Goal: Find specific page/section: Find specific page/section

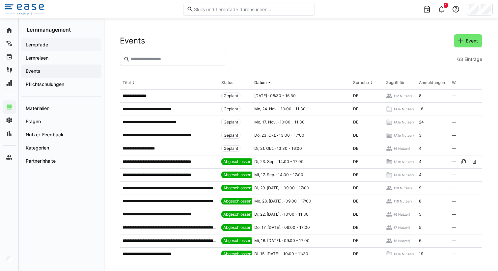
click at [65, 45] on span "Lernpfade" at bounding box center [61, 45] width 73 height 7
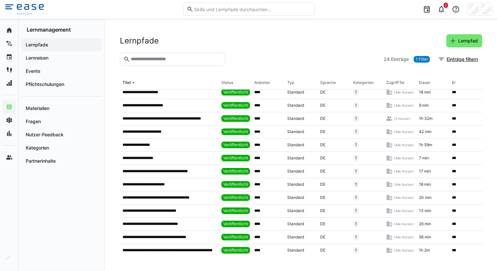
scroll to position [154, 0]
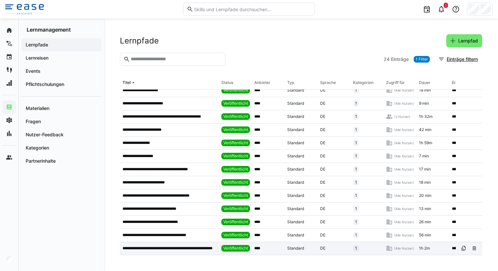
click at [161, 246] on p "**********" at bounding box center [170, 248] width 94 height 5
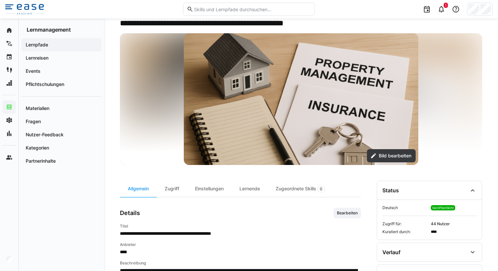
scroll to position [41, 0]
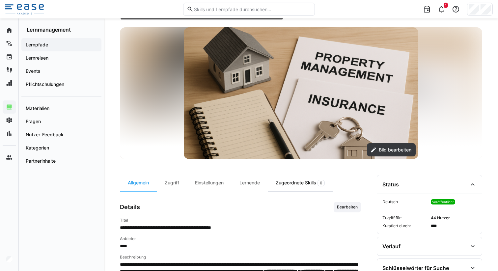
click at [301, 184] on div "Zugeordnete Skills 0" at bounding box center [300, 183] width 65 height 16
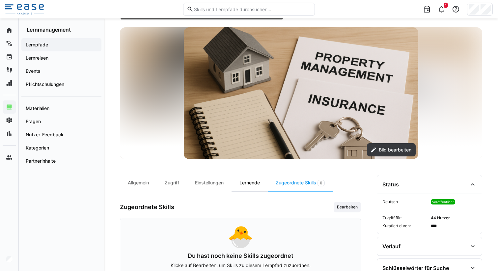
click at [253, 184] on div "Lernende" at bounding box center [250, 183] width 36 height 16
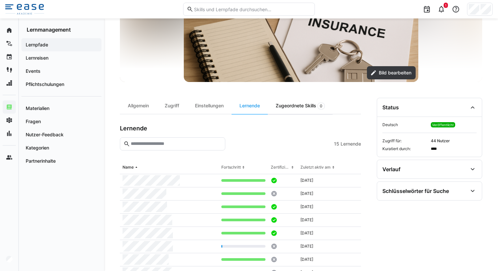
scroll to position [131, 0]
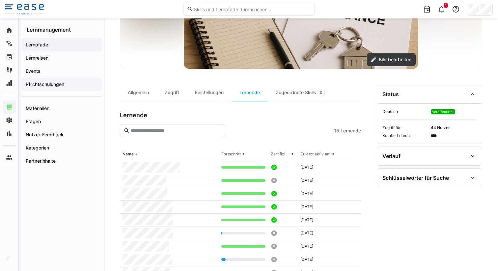
click at [0, 0] on app-navigation-label "Pflichtschulungen" at bounding box center [0, 0] width 0 height 0
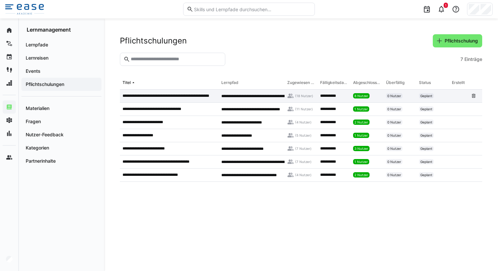
click at [166, 96] on p "**********" at bounding box center [170, 95] width 94 height 5
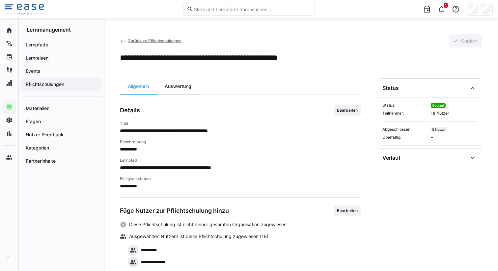
click at [186, 90] on div "Auswertung" at bounding box center [178, 86] width 43 height 16
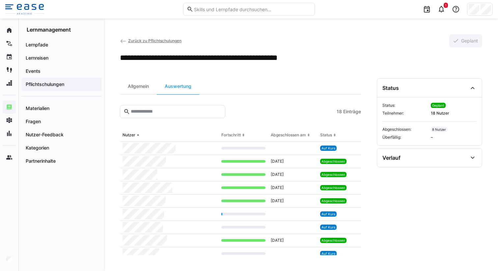
click at [121, 40] on eds-icon at bounding box center [123, 41] width 7 height 7
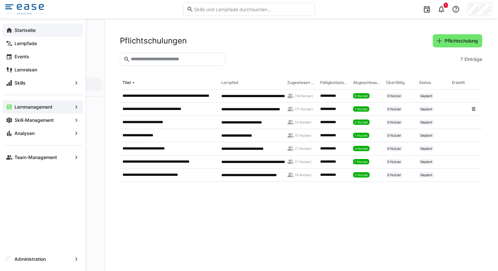
click at [0, 0] on app-navigation-label "Startseite" at bounding box center [0, 0] width 0 height 0
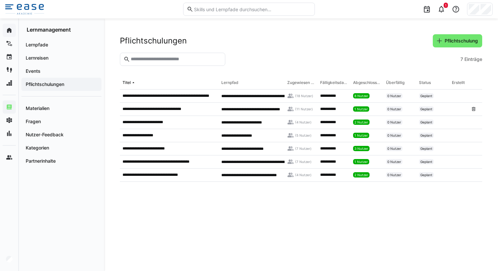
click at [213, 9] on input "text" at bounding box center [252, 9] width 118 height 6
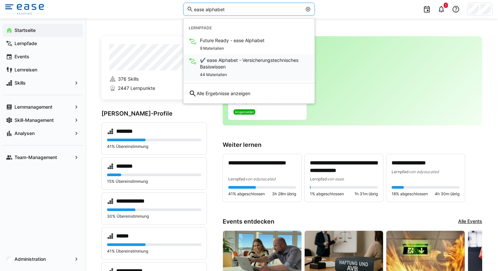
type input "ease alphabet"
click at [228, 60] on span "✔️ ease Alphabet - Versicherungstechnisches Basiswissen" at bounding box center [254, 63] width 109 height 13
